Goal: Task Accomplishment & Management: Complete application form

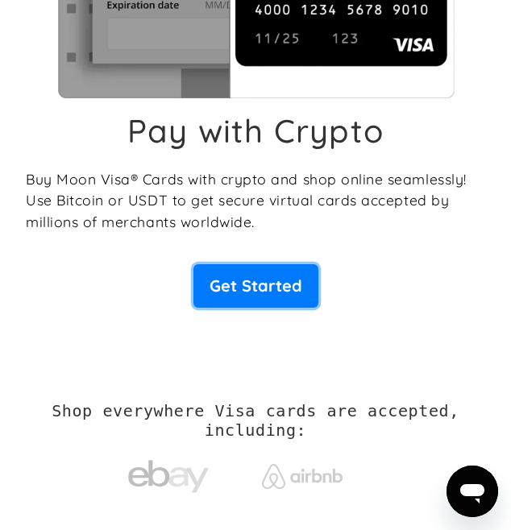
click at [305, 277] on link "Get Started" at bounding box center [255, 285] width 125 height 43
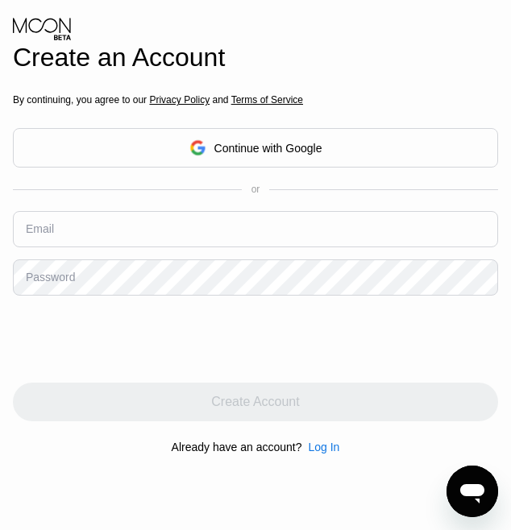
scroll to position [12, 0]
click at [315, 247] on input "text" at bounding box center [255, 229] width 485 height 36
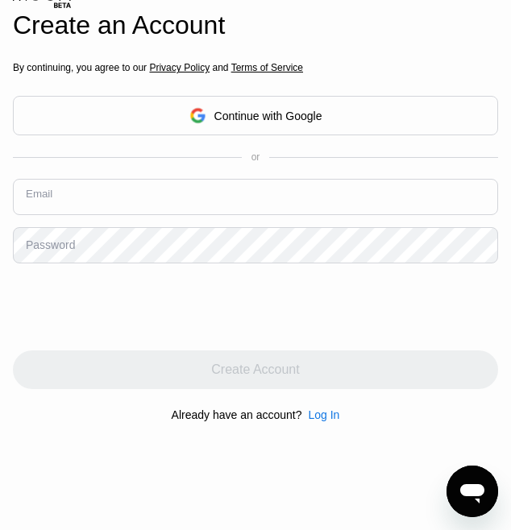
scroll to position [83, 0]
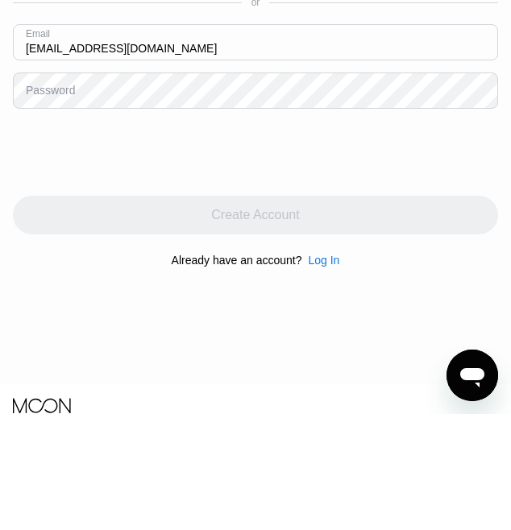
click at [507, 264] on div "Create an Account By continuing, you agree to our Privacy Policy and Terms of S…" at bounding box center [255, 184] width 511 height 583
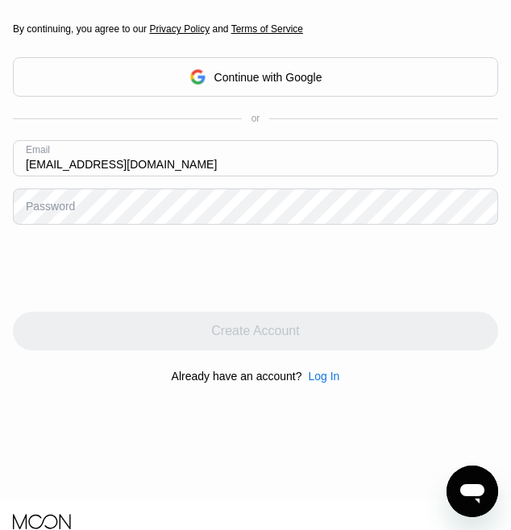
click at [195, 176] on input "[EMAIL_ADDRESS][DOMAIN_NAME]" at bounding box center [255, 158] width 485 height 36
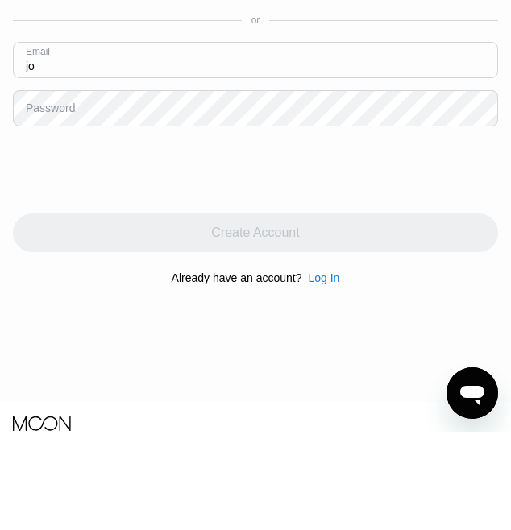
type input "j"
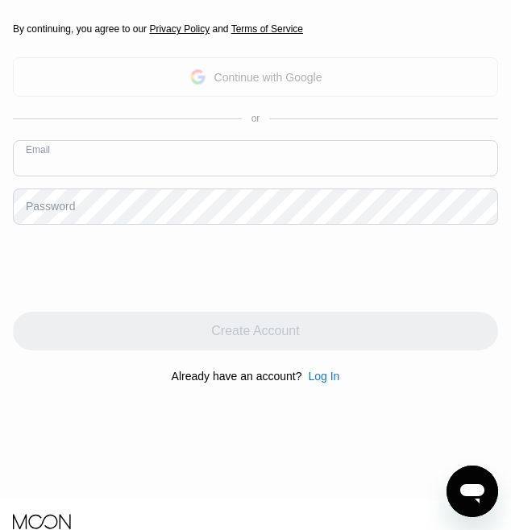
click at [278, 84] on div "Continue with Google" at bounding box center [268, 77] width 108 height 13
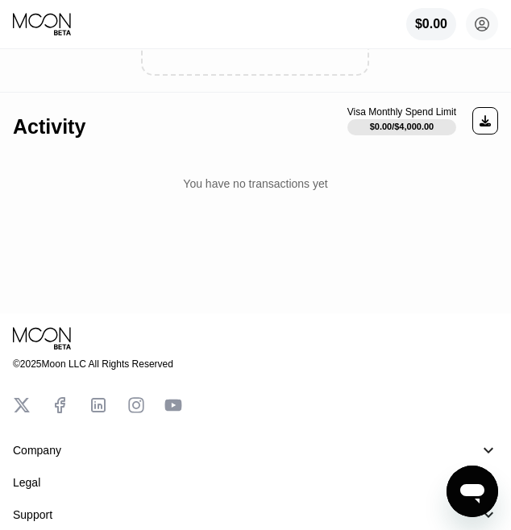
scroll to position [313, 0]
